Goal: Register for event/course

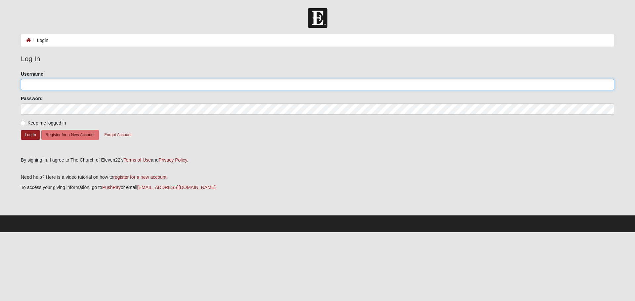
click at [180, 88] on input "Username" at bounding box center [318, 84] width 594 height 11
type input "[EMAIL_ADDRESS][DOMAIN_NAME]"
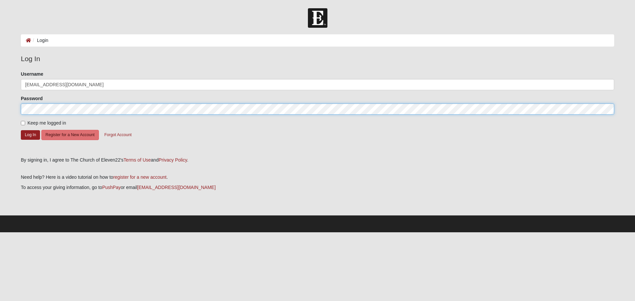
click at [21, 130] on button "Log In" at bounding box center [30, 135] width 19 height 10
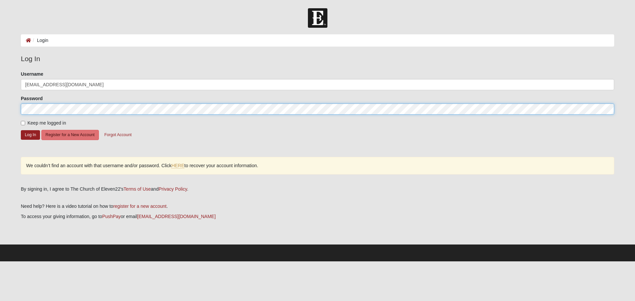
click at [0, 109] on form "Log In Login Login Error Log In Please correct the following: Username daniel62…" at bounding box center [317, 134] width 635 height 253
click at [21, 130] on button "Log In" at bounding box center [30, 135] width 19 height 10
click at [11, 112] on form "Log In Login Login Error Log In Please correct the following: Username daniel62…" at bounding box center [317, 134] width 635 height 253
click at [21, 130] on button "Log In" at bounding box center [30, 135] width 19 height 10
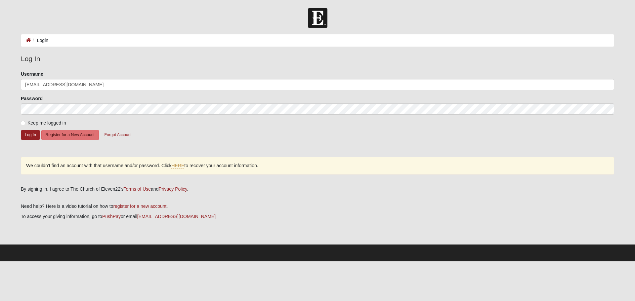
click at [31, 39] on li "Login" at bounding box center [39, 40] width 17 height 7
click at [30, 41] on icon at bounding box center [28, 40] width 5 height 5
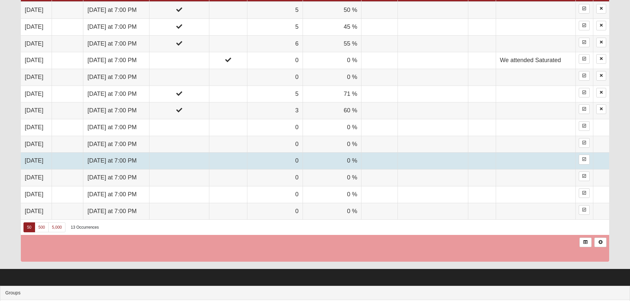
scroll to position [430, 0]
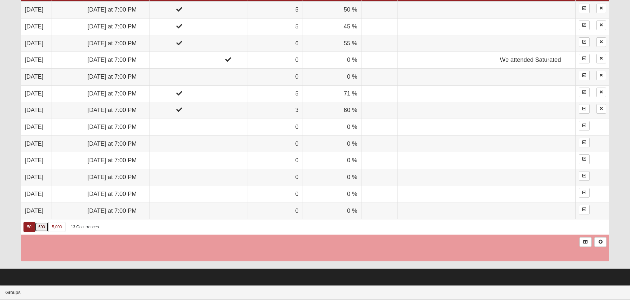
click at [47, 228] on link "500" at bounding box center [42, 227] width 14 height 10
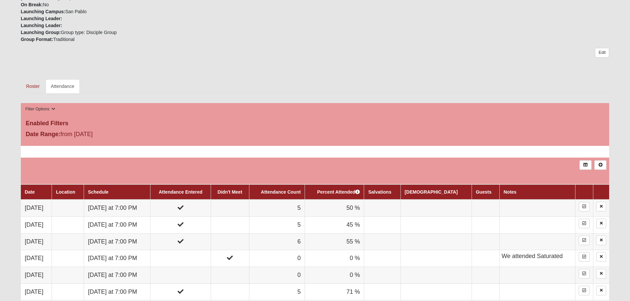
scroll to position [364, 0]
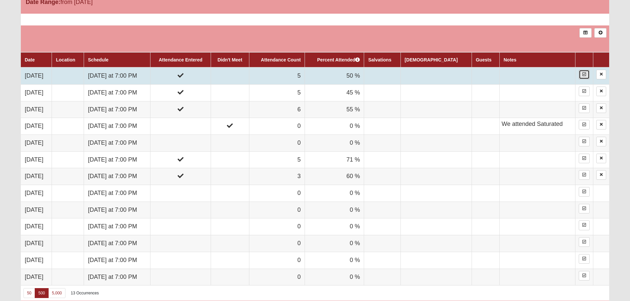
click at [583, 75] on icon at bounding box center [585, 74] width 4 height 4
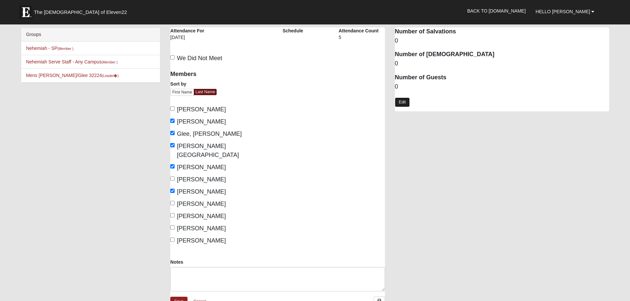
click at [401, 103] on link "Edit" at bounding box center [402, 103] width 15 height 10
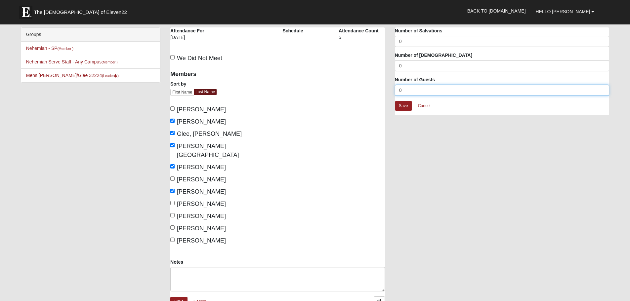
click at [420, 91] on input "0" at bounding box center [502, 90] width 215 height 11
type input "1"
click at [403, 108] on link "Save" at bounding box center [403, 106] width 17 height 10
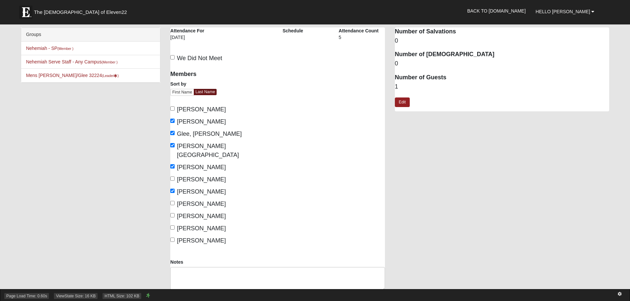
click at [184, 290] on div "Page Load Time: 0.60s ViewState Size: 16 KB HTML Size: 102 KB" at bounding box center [315, 296] width 630 height 12
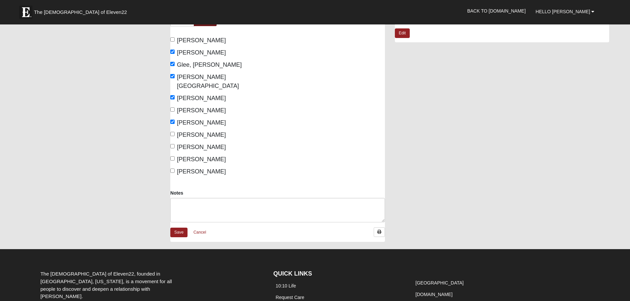
scroll to position [142, 0]
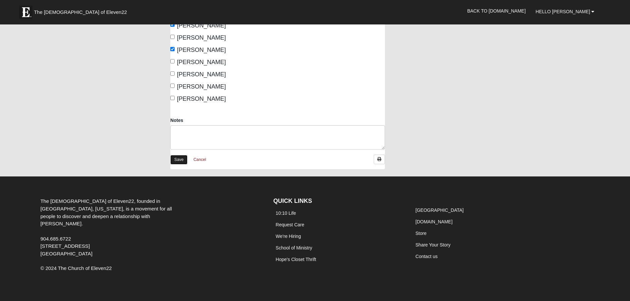
click at [170, 155] on link "Save" at bounding box center [178, 160] width 17 height 10
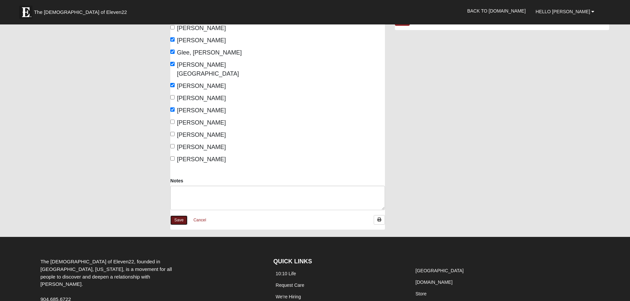
scroll to position [0, 0]
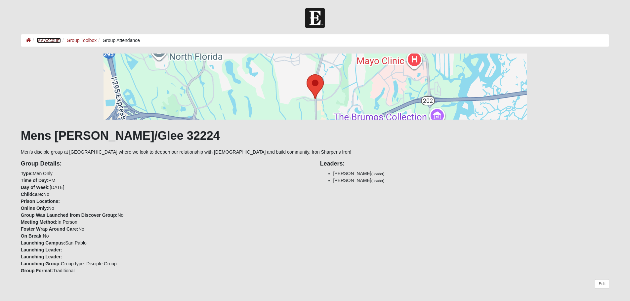
click at [44, 40] on link "My Account" at bounding box center [49, 40] width 24 height 5
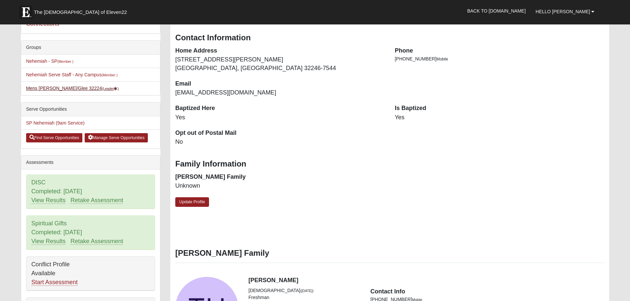
scroll to position [199, 0]
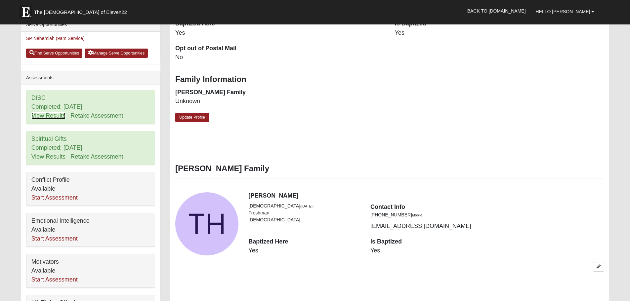
click at [65, 116] on link "View Results" at bounding box center [48, 115] width 34 height 7
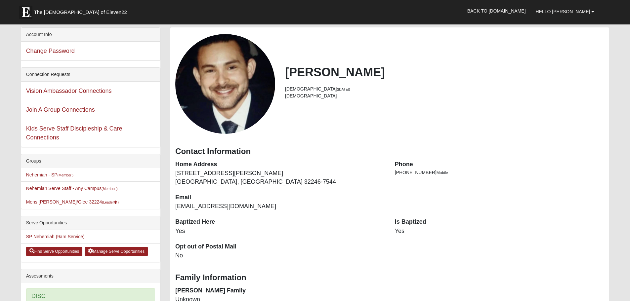
scroll to position [199, 0]
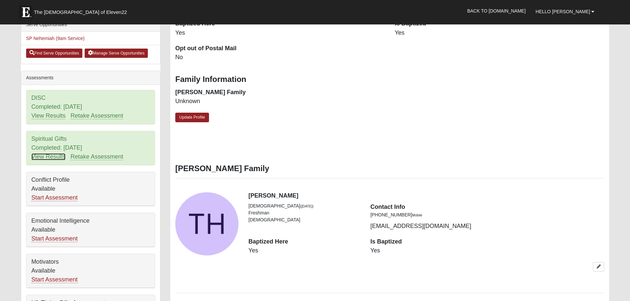
click at [52, 156] on link "View Results" at bounding box center [48, 157] width 34 height 7
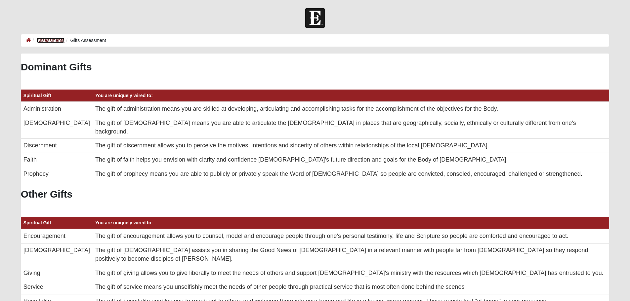
click at [57, 39] on link "Assessments" at bounding box center [50, 40] width 27 height 5
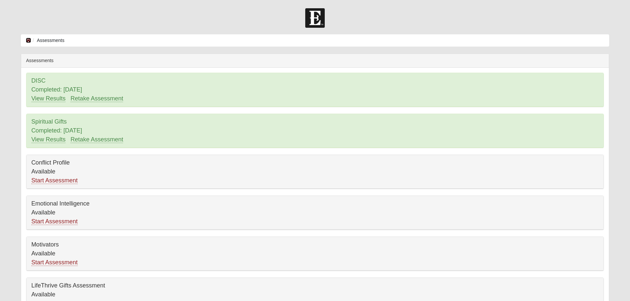
click at [29, 38] on link at bounding box center [28, 40] width 5 height 5
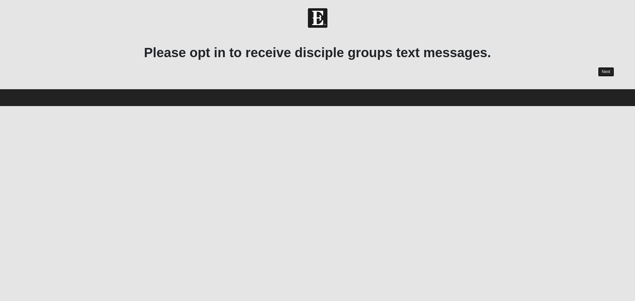
click at [611, 73] on link "Next" at bounding box center [606, 72] width 16 height 10
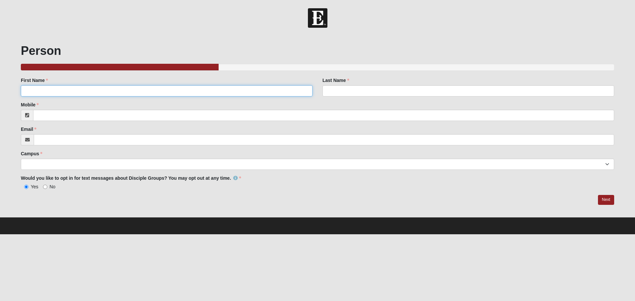
click at [273, 92] on input "First Name" at bounding box center [167, 90] width 292 height 11
type input "[PERSON_NAME]"
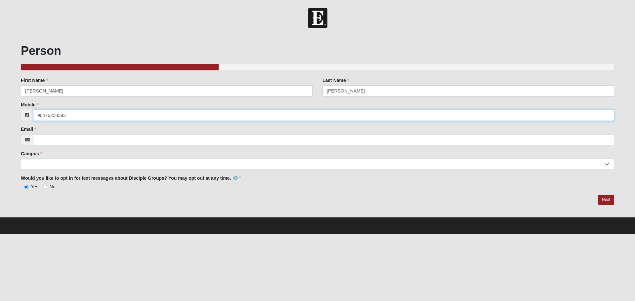
type input "90476258593"
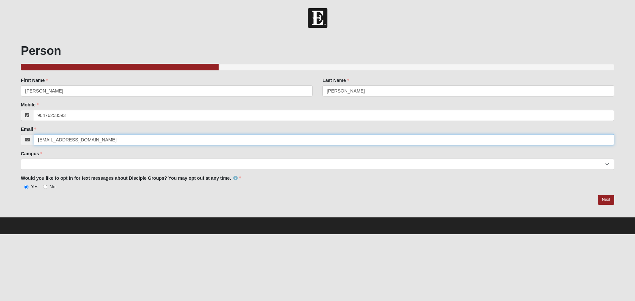
type input "[EMAIL_ADDRESS][DOMAIN_NAME]"
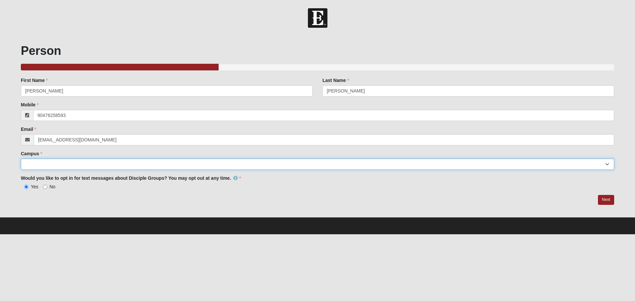
click at [289, 167] on select "[GEOGRAPHIC_DATA] [GEOGRAPHIC_DATA] (Coming Soon) Eleven22 Online [PERSON_NAME]…" at bounding box center [318, 164] width 594 height 11
select select "3"
click at [21, 159] on select "[GEOGRAPHIC_DATA] [GEOGRAPHIC_DATA] (Coming Soon) Eleven22 Online [PERSON_NAME]…" at bounding box center [318, 164] width 594 height 11
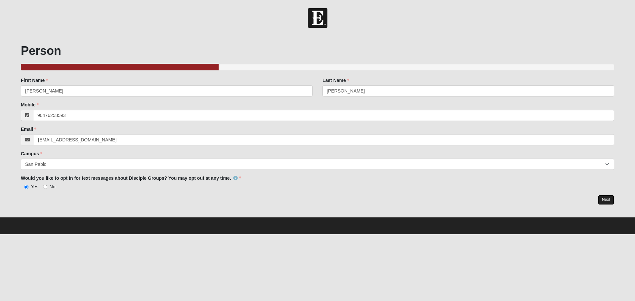
click at [605, 201] on link "Next" at bounding box center [606, 200] width 16 height 10
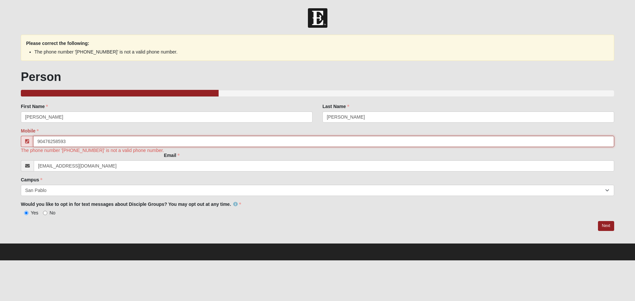
click at [53, 143] on input "90476258593" at bounding box center [323, 141] width 581 height 11
type input "[PHONE_NUMBER]"
click at [606, 227] on link "Next" at bounding box center [606, 226] width 16 height 10
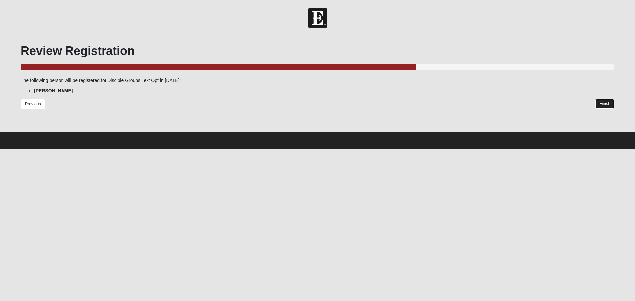
click at [604, 106] on link "Finish" at bounding box center [605, 104] width 19 height 10
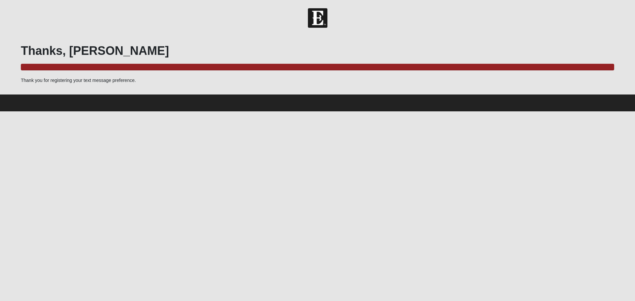
click at [317, 17] on img at bounding box center [318, 18] width 20 height 20
